Goal: Task Accomplishment & Management: Use online tool/utility

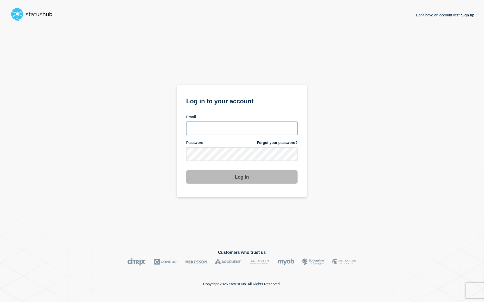
click at [247, 128] on input "email input" at bounding box center [242, 129] width 112 height 14
type input "[PERSON_NAME][EMAIL_ADDRESS][PERSON_NAME][DOMAIN_NAME]"
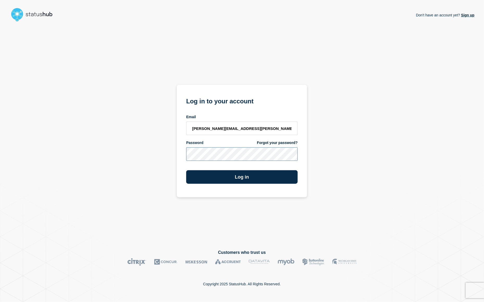
click at [186, 170] on button "Log in" at bounding box center [242, 177] width 112 height 14
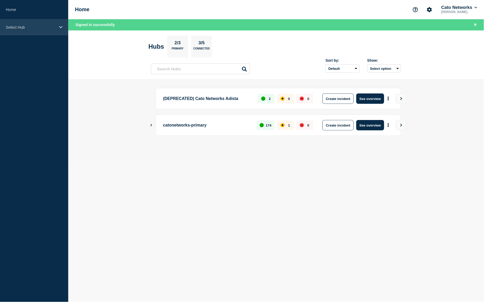
click at [28, 29] on p "Select Hub" at bounding box center [31, 27] width 50 height 4
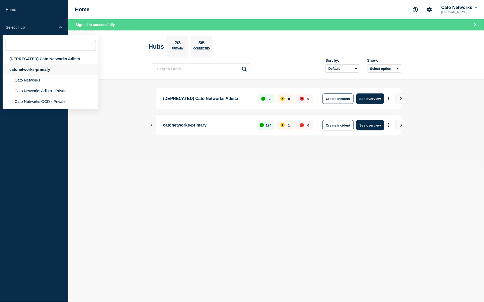
click at [47, 72] on div "catonetworks-primary" at bounding box center [51, 69] width 96 height 11
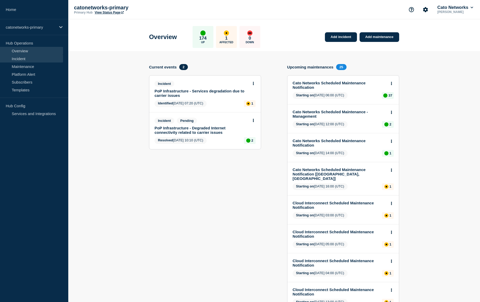
click at [26, 60] on link "Incident" at bounding box center [31, 59] width 63 height 8
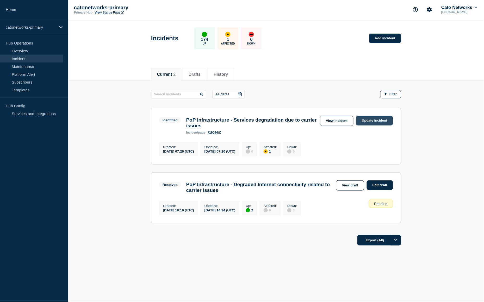
click at [375, 123] on link "Update incident" at bounding box center [374, 121] width 37 height 10
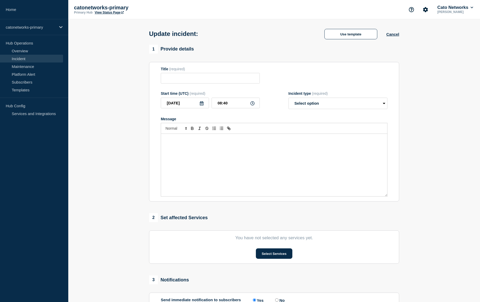
type input "PoP Infrastructure - Services degradation due to carrier issues"
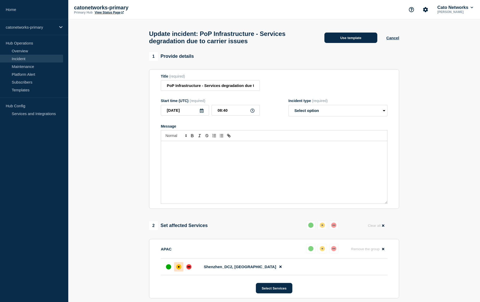
click at [349, 40] on button "Use template" at bounding box center [350, 38] width 53 height 10
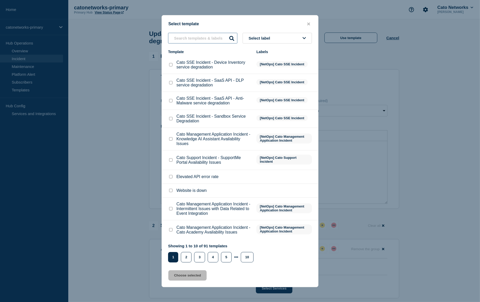
click at [191, 33] on input "text" at bounding box center [202, 38] width 69 height 11
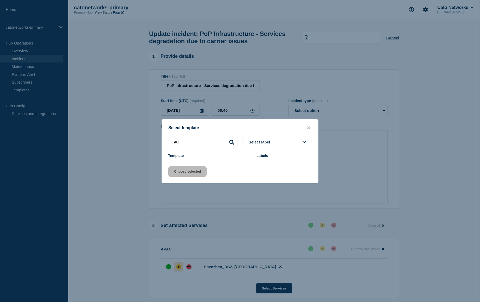
type input "a"
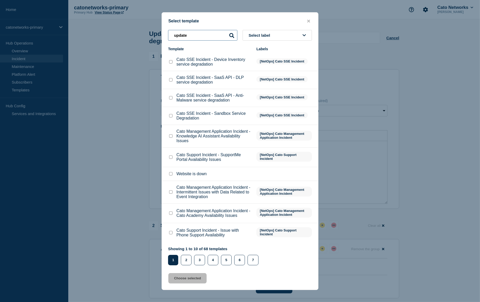
click at [188, 30] on input "update" at bounding box center [202, 35] width 69 height 11
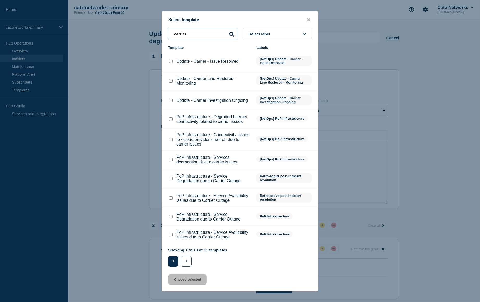
type input "carrier"
click at [173, 76] on div "Update - Carrier Line Restored - Monitoring" at bounding box center [209, 80] width 83 height 9
click at [171, 79] on input "Update - Carrier Line Restored - Monitoring checkbox" at bounding box center [170, 80] width 3 height 3
checkbox input "true"
click at [190, 285] on button "Choose selected" at bounding box center [187, 280] width 38 height 10
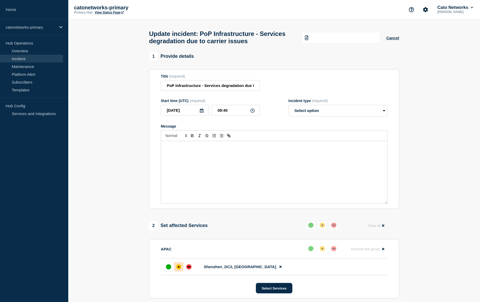
select select "monitoring"
radio input "false"
radio input "true"
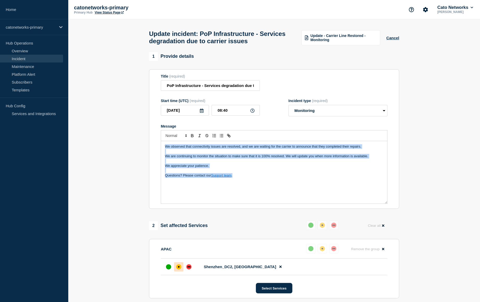
drag, startPoint x: 250, startPoint y: 186, endPoint x: 152, endPoint y: 151, distance: 103.9
click at [152, 151] on section "Title (required) PoP Infrastructure - Services degradation due to carrier issue…" at bounding box center [274, 139] width 250 height 140
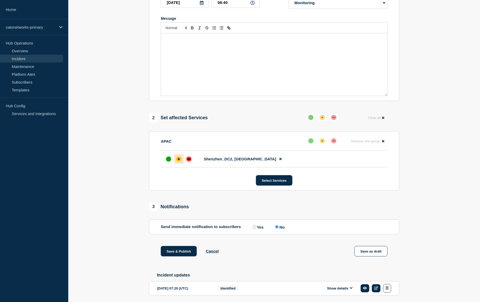
scroll to position [137, 0]
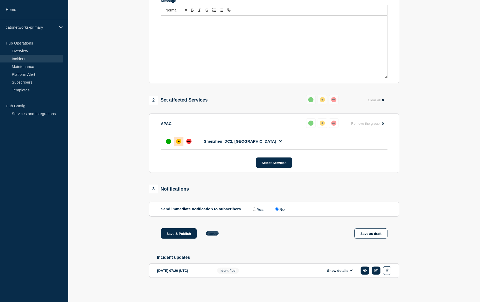
click at [214, 231] on button "Cancel" at bounding box center [212, 233] width 13 height 4
